Goal: Find specific page/section: Find specific page/section

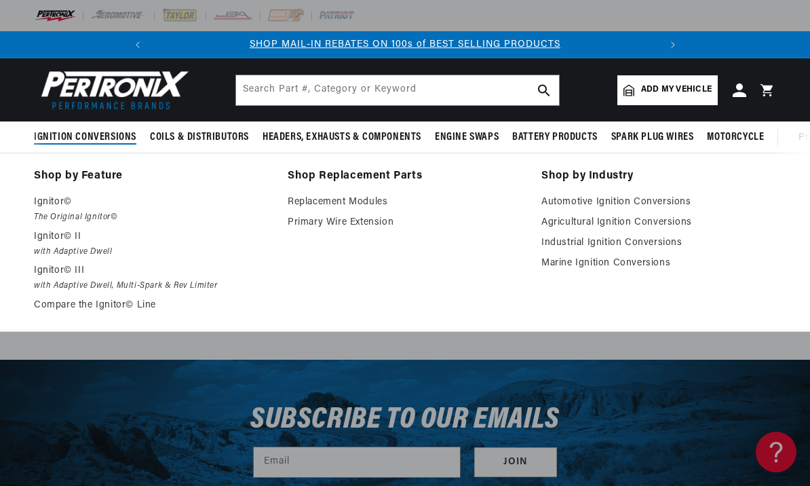
click at [101, 213] on em "The Original Ignitor©" at bounding box center [151, 217] width 235 height 14
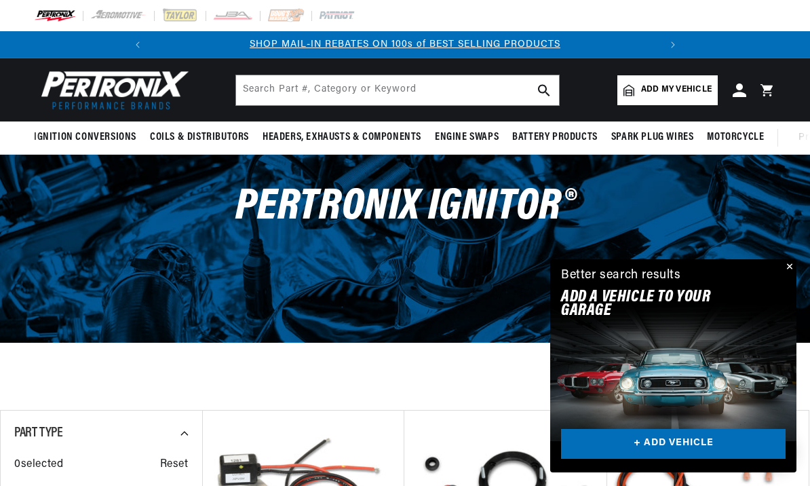
click at [790, 260] on button "Close" at bounding box center [788, 267] width 16 height 16
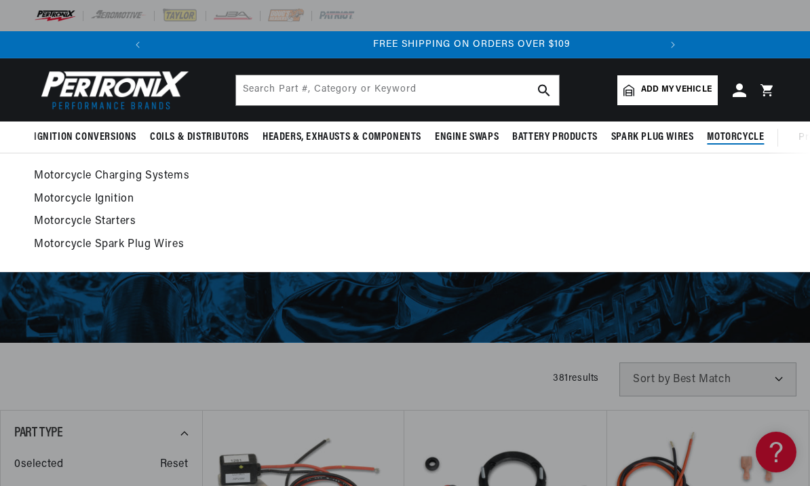
scroll to position [0, 507]
click at [122, 195] on link "Motorcycle Ignition" at bounding box center [405, 199] width 742 height 19
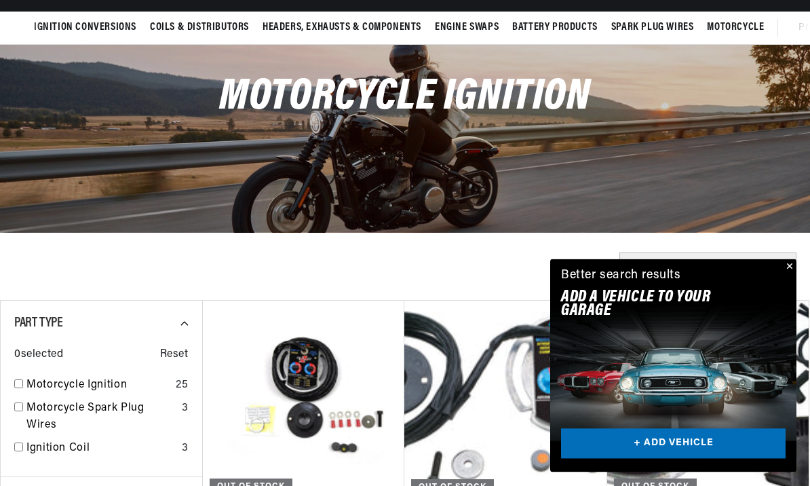
scroll to position [110, 0]
click at [793, 275] on button "Close" at bounding box center [788, 267] width 16 height 16
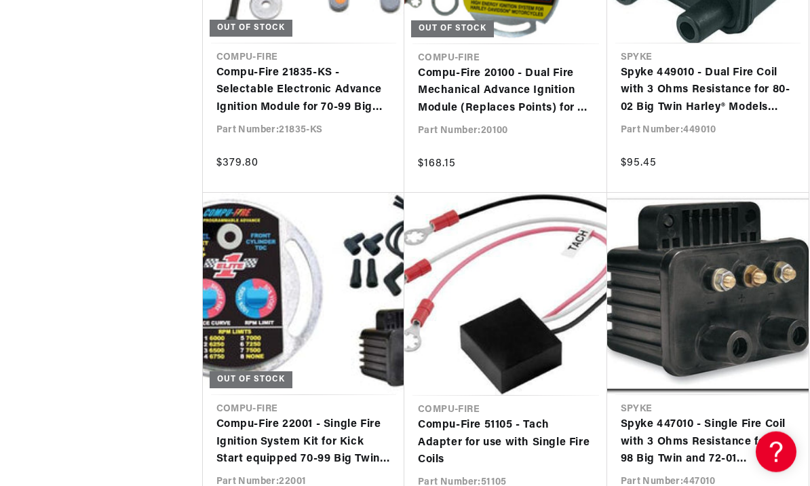
scroll to position [0, 507]
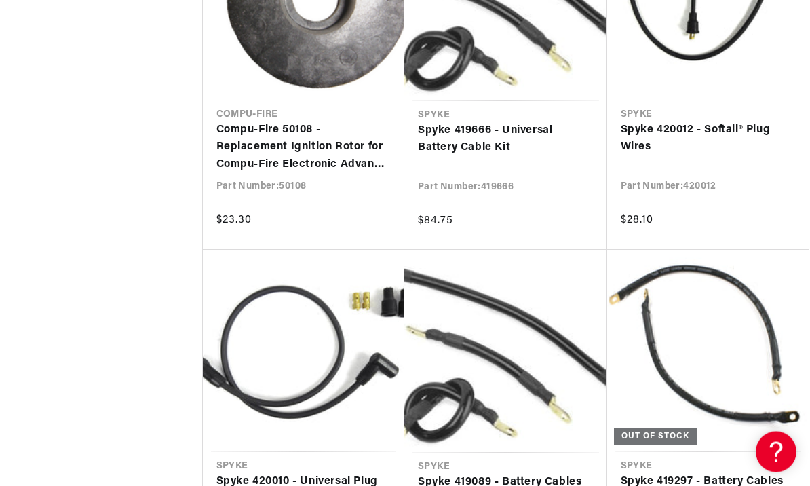
scroll to position [0, 507]
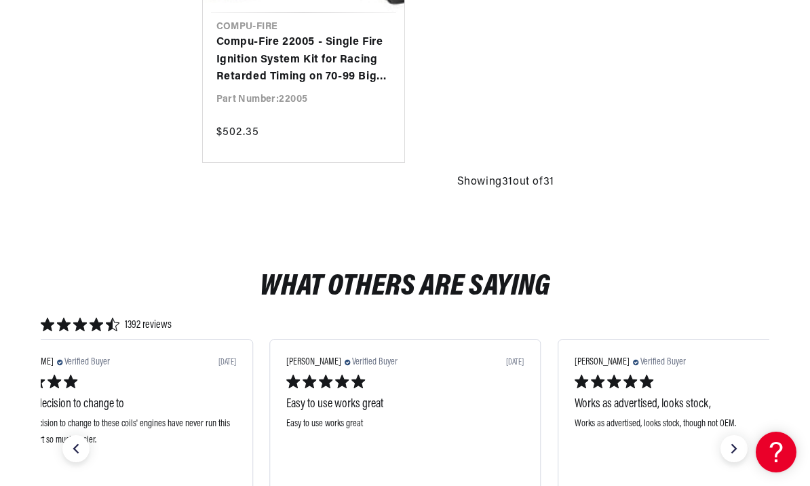
scroll to position [4133, 0]
